Goal: Task Accomplishment & Management: Manage account settings

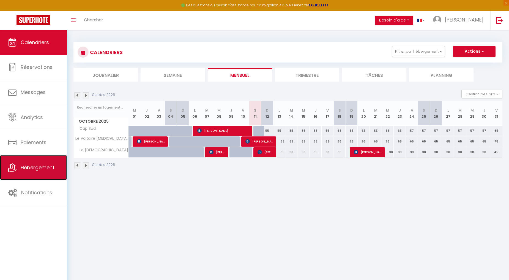
click at [46, 167] on span "Hébergement" at bounding box center [38, 167] width 34 height 7
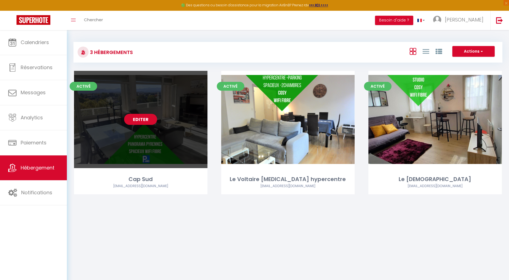
click at [135, 122] on link "Editer" at bounding box center [140, 119] width 33 height 11
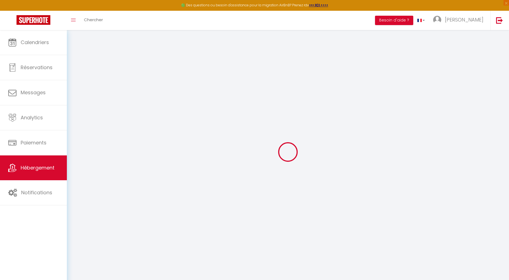
checkbox input "false"
checkbox input "true"
checkbox input "false"
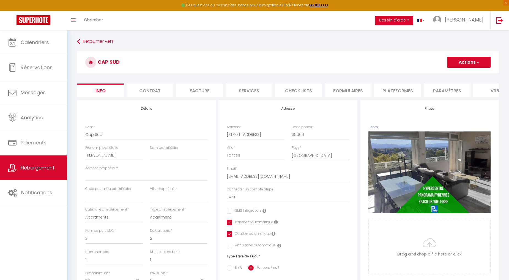
click at [453, 91] on li "Paramètres" at bounding box center [447, 89] width 47 height 13
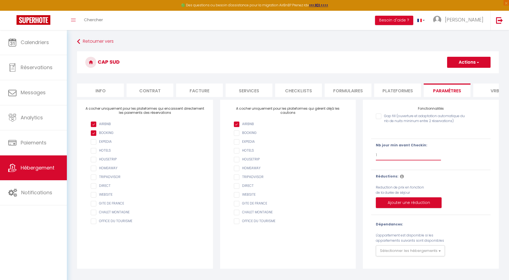
click at [399, 159] on select "Pas de limite 1 2 3 4 5 6 7" at bounding box center [408, 155] width 65 height 10
select select
click at [376, 154] on select "Pas de limite 1 2 3 4 5 6 7" at bounding box center [408, 155] width 65 height 10
checkbox input "false"
click at [464, 61] on button "Actions" at bounding box center [468, 62] width 43 height 11
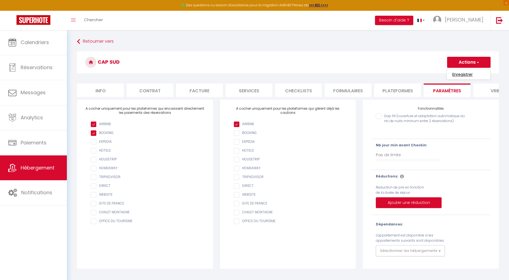
click at [459, 73] on input "Enregistrer" at bounding box center [463, 75] width 20 height 6
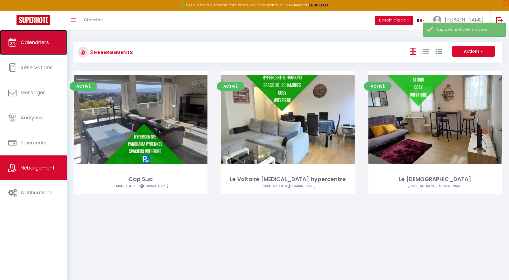
click at [35, 34] on link "Calendriers" at bounding box center [33, 42] width 67 height 25
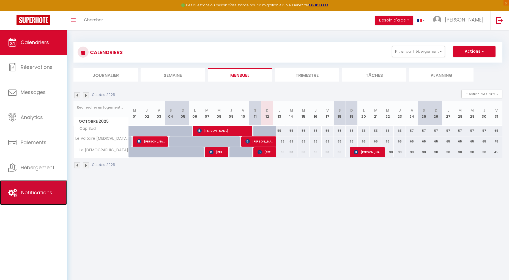
click at [62, 197] on link "Notifications" at bounding box center [33, 192] width 67 height 25
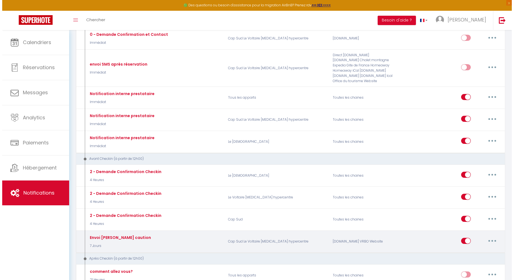
scroll to position [183, 0]
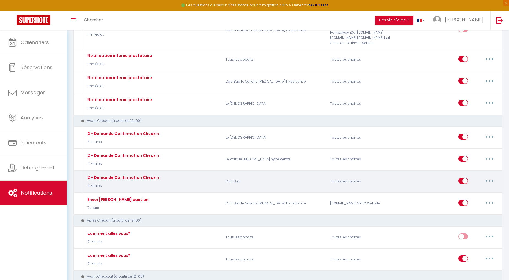
click at [492, 183] on button "button" at bounding box center [489, 180] width 15 height 9
click at [470, 195] on link "Editer" at bounding box center [475, 192] width 41 height 9
type input "2 - Demande Confirmation Checkin"
select select "4 Heures"
select select "if_deposit_is_paid"
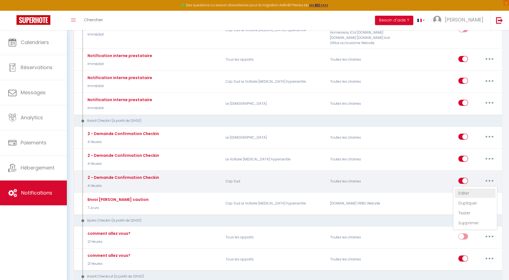
checkbox input "true"
checkbox input "false"
radio input "true"
type input "Procédure pour le checkin - [RENTAL:NAME]"
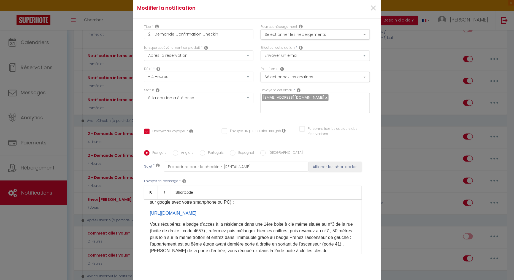
scroll to position [92, 0]
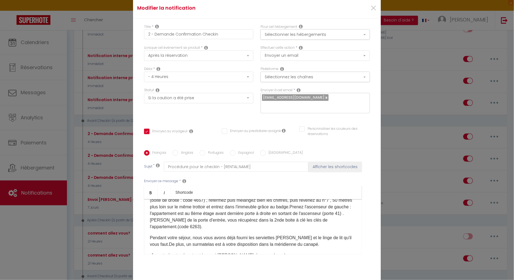
click at [200, 224] on font "(code 6263)." at bounding box center [190, 226] width 25 height 5
click at [178, 150] on label "Anglais" at bounding box center [185, 153] width 15 height 6
click at [176, 150] on input "Anglais" at bounding box center [176, 153] width 6 height 6
radio input "true"
checkbox input "true"
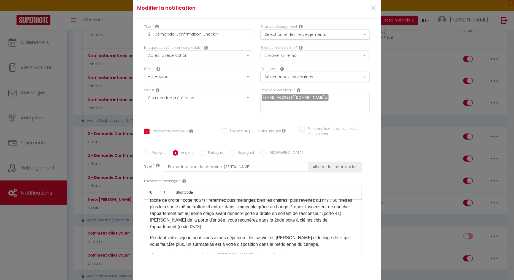
checkbox input "false"
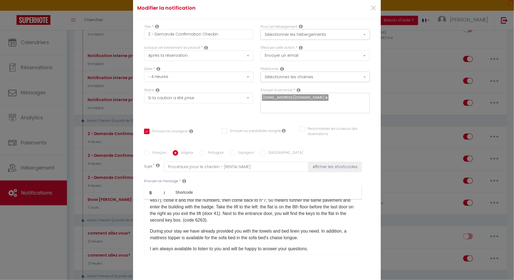
click at [263, 216] on p "You get the access badge to the residence in a 1st key box located at n°3 of th…" at bounding box center [253, 206] width 206 height 33
click at [232, 150] on input "Espagnol" at bounding box center [233, 153] width 6 height 6
radio input "true"
checkbox input "true"
checkbox input "false"
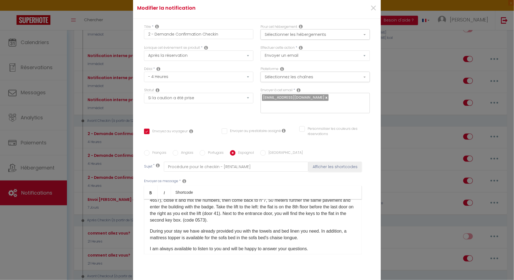
checkbox input "false"
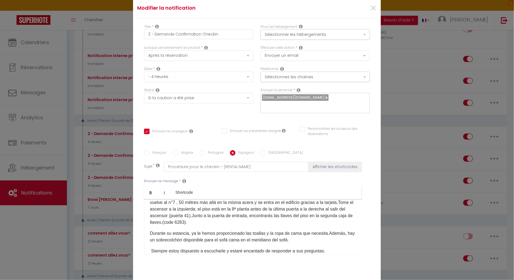
click at [187, 220] on font "(code 6263)." at bounding box center [174, 222] width 25 height 5
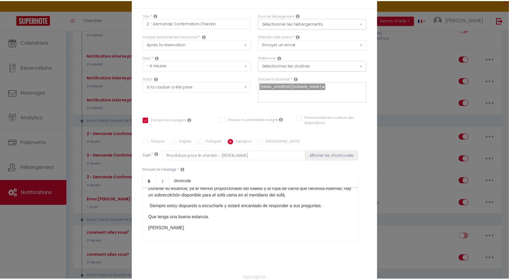
scroll to position [31, 0]
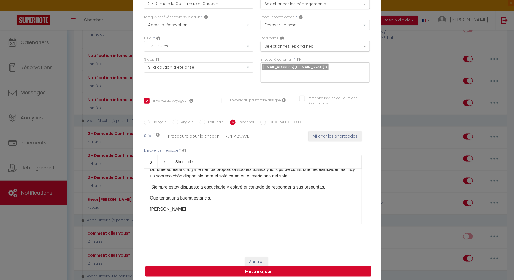
click at [255, 267] on button "Mettre à jour" at bounding box center [258, 271] width 226 height 10
checkbox input "true"
checkbox input "false"
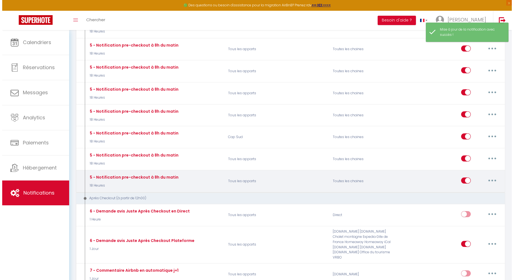
scroll to position [612, 0]
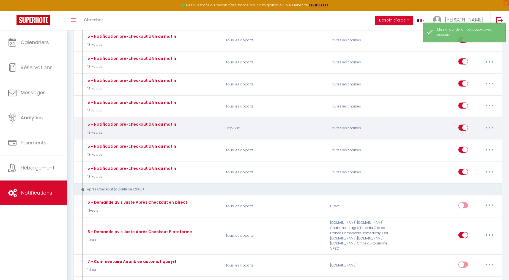
click at [488, 132] on button "button" at bounding box center [489, 127] width 15 height 9
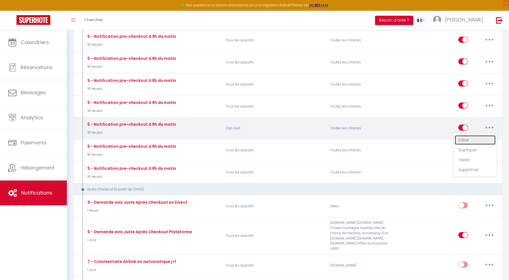
click at [470, 142] on link "Editer" at bounding box center [475, 139] width 41 height 9
type input "5 - Notification pre-checkout à 8h du matin"
select select "4"
select select "18 Heures"
select select "if_booking_is_paid"
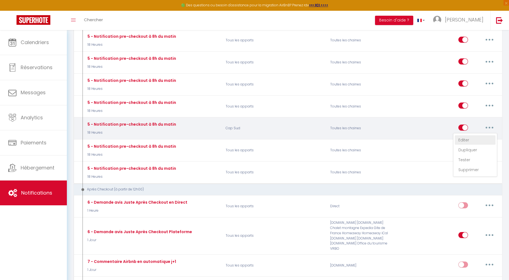
checkbox input "true"
checkbox input "false"
radio input "true"
type input "Procédure pour votre départ - [RENTAL:NAME] - [GUEST:FIRST_NAME] [GUEST:NAME]"
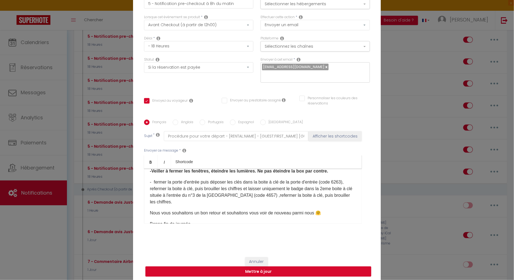
scroll to position [50, 0]
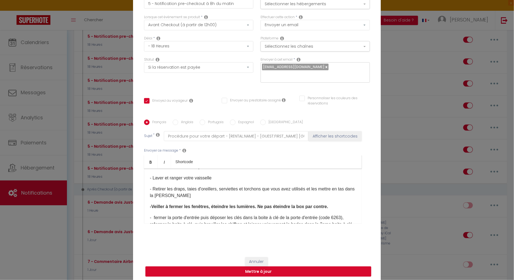
click at [343, 215] on font "- fermer la porte d'entrée puis déposer les clés dans la boite à clé de la port…" at bounding box center [251, 227] width 202 height 25
click at [175, 119] on input "Anglais" at bounding box center [176, 122] width 6 height 6
radio input "true"
checkbox input "true"
checkbox input "false"
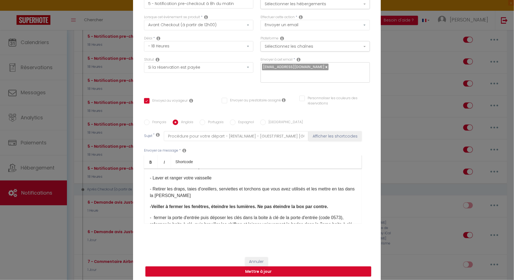
checkbox input "false"
type input "Procedure for your departure - [RENTAL:NAME] - [GUEST:FIRST_NAME] [GUEST:NAME]"
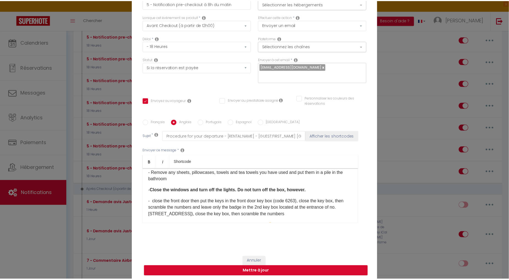
scroll to position [81, 0]
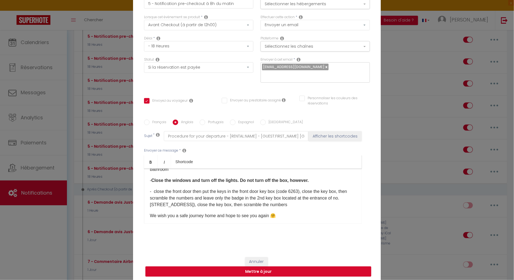
click at [301, 188] on p "- close the front door then put the keys in the front door key box (code 6263),…" at bounding box center [253, 198] width 206 height 20
click at [230, 119] on input "Espagnol" at bounding box center [233, 122] width 6 height 6
radio input "true"
checkbox input "true"
checkbox input "false"
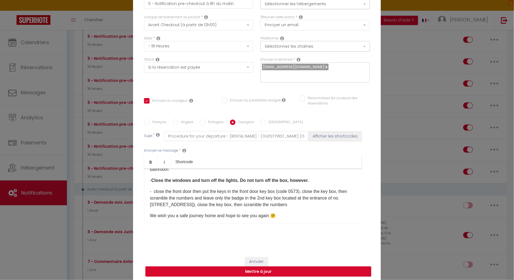
checkbox input "false"
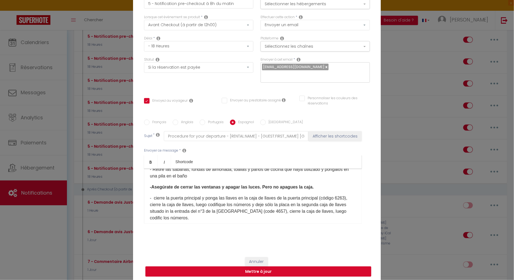
click at [156, 199] on font "- cierre la puerta principal y ponga las llaves en la caja de llaves de la puer…" at bounding box center [248, 207] width 197 height 25
click at [247, 267] on button "Mettre à jour" at bounding box center [258, 271] width 226 height 10
checkbox input "true"
checkbox input "false"
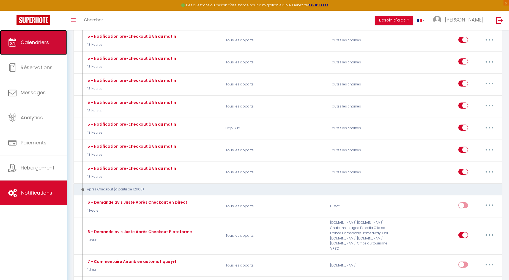
click at [20, 39] on link "Calendriers" at bounding box center [33, 42] width 67 height 25
